Goal: Task Accomplishment & Management: Complete application form

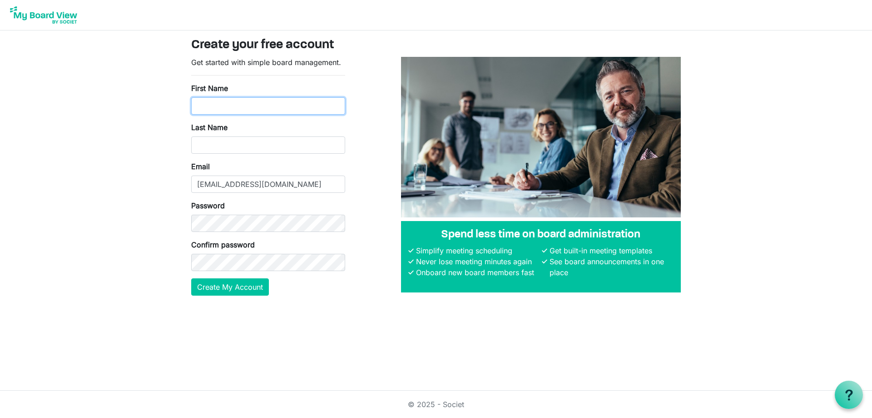
click at [266, 98] on input "First Name" at bounding box center [268, 105] width 154 height 17
type input "[PERSON_NAME]"
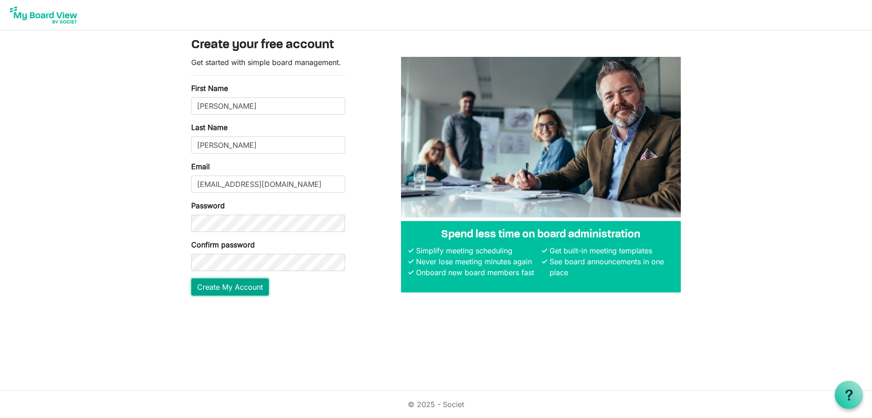
click at [250, 285] on button "Create My Account" at bounding box center [230, 286] width 78 height 17
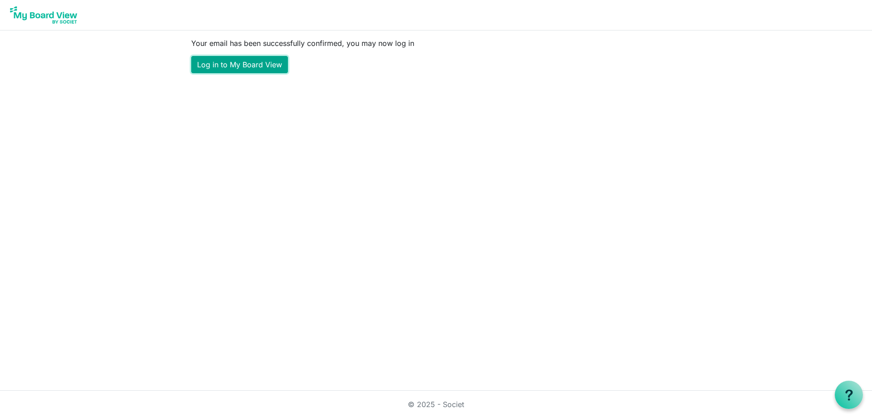
click at [246, 66] on link "Log in to My Board View" at bounding box center [239, 64] width 97 height 17
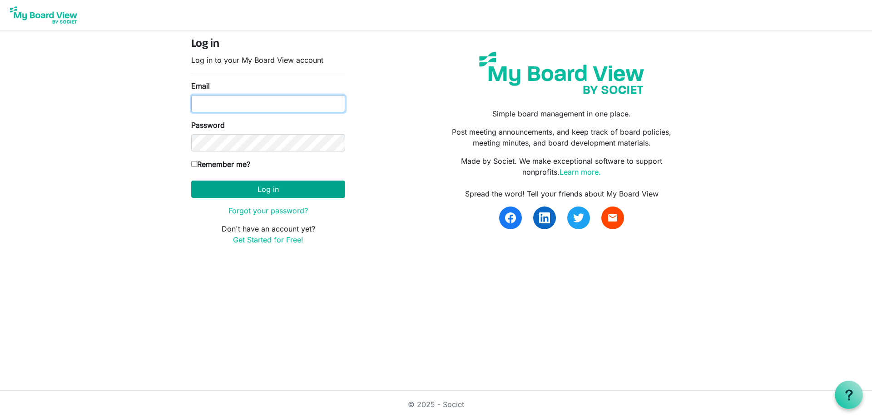
type input "nickelle@gmail.com"
click at [286, 191] on button "Log in" at bounding box center [268, 188] width 154 height 17
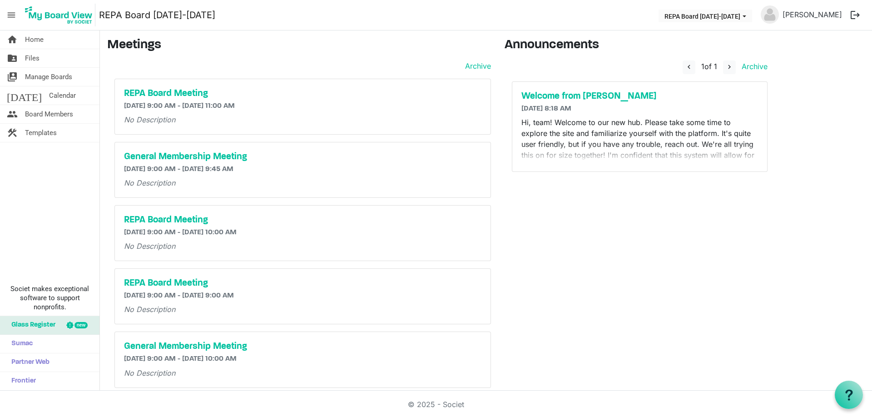
click at [649, 130] on p "Hi, team! Welcome to our new hub. Please take some time to explore the site and…" at bounding box center [640, 149] width 237 height 65
click at [588, 122] on p "Hi, team! Welcome to our new hub. Please take some time to explore the site and…" at bounding box center [640, 149] width 237 height 65
click at [632, 140] on p "Hi, team! Welcome to our new hub. Please take some time to explore the site and…" at bounding box center [640, 149] width 237 height 65
click at [547, 93] on h5 "Welcome from [PERSON_NAME]" at bounding box center [640, 96] width 237 height 11
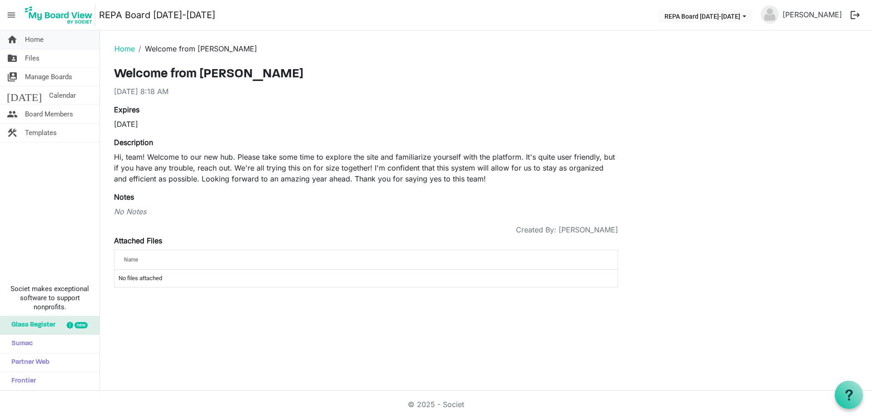
click at [50, 41] on link "home Home" at bounding box center [50, 39] width 100 height 18
